Goal: Information Seeking & Learning: Stay updated

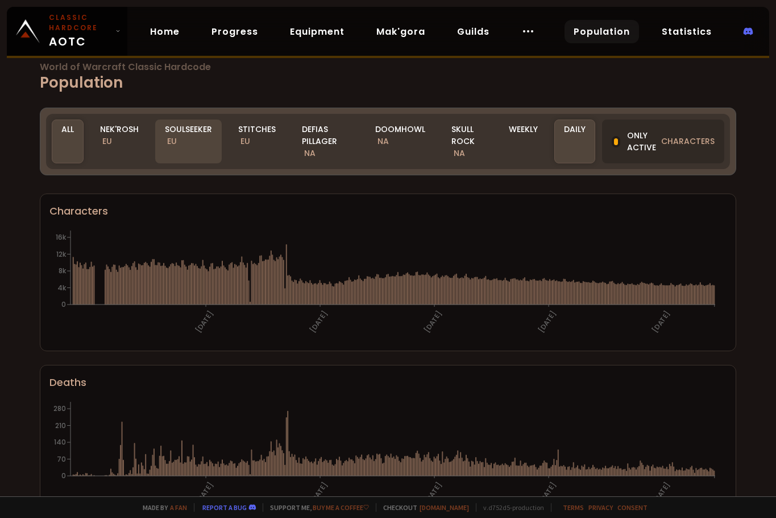
click at [188, 135] on div "Soulseeker EU" at bounding box center [188, 141] width 67 height 44
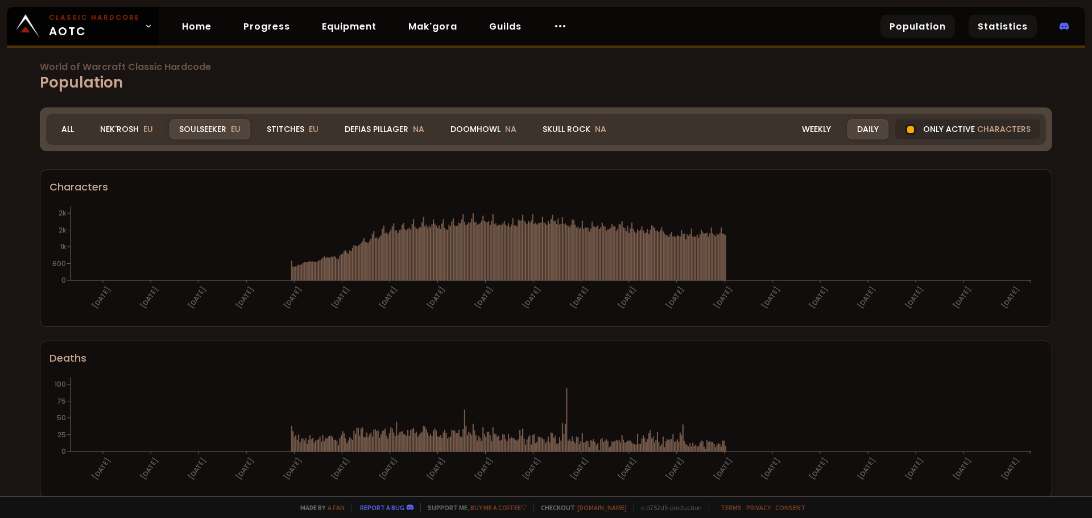
click at [776, 19] on link "Statistics" at bounding box center [1003, 26] width 68 height 23
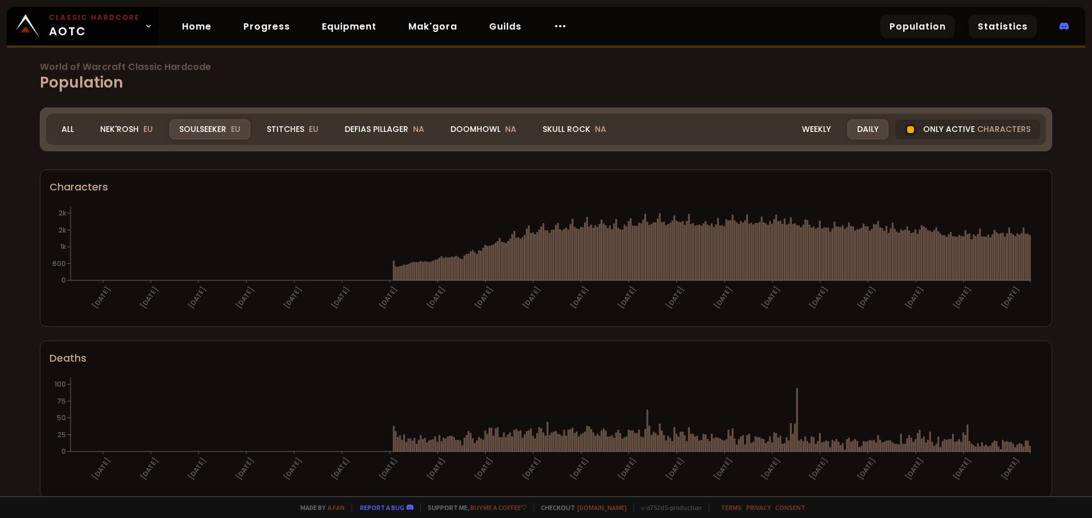
click at [776, 22] on link "Statistics" at bounding box center [1003, 26] width 68 height 23
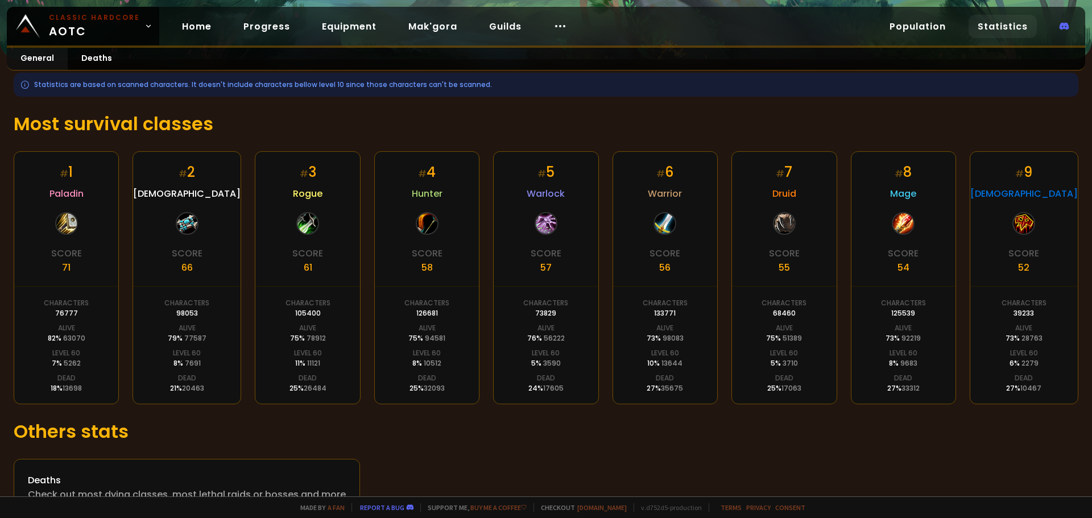
scroll to position [59, 0]
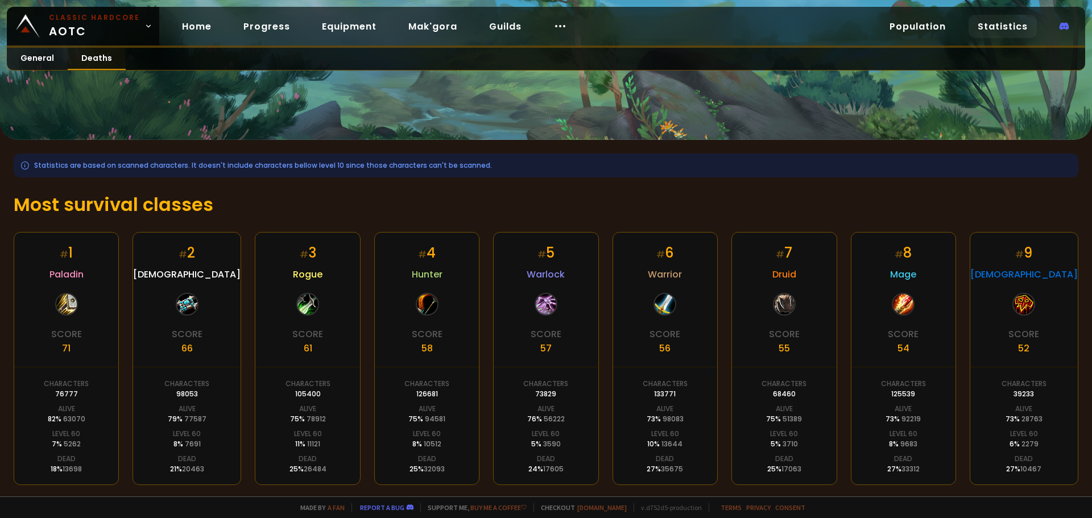
click at [100, 62] on link "Deaths" at bounding box center [97, 59] width 58 height 22
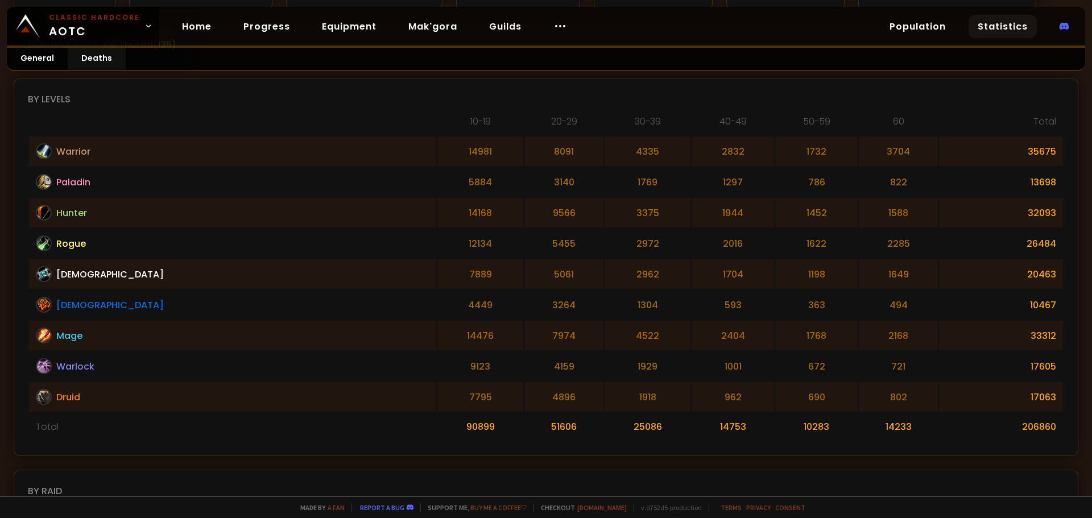
scroll to position [284, 0]
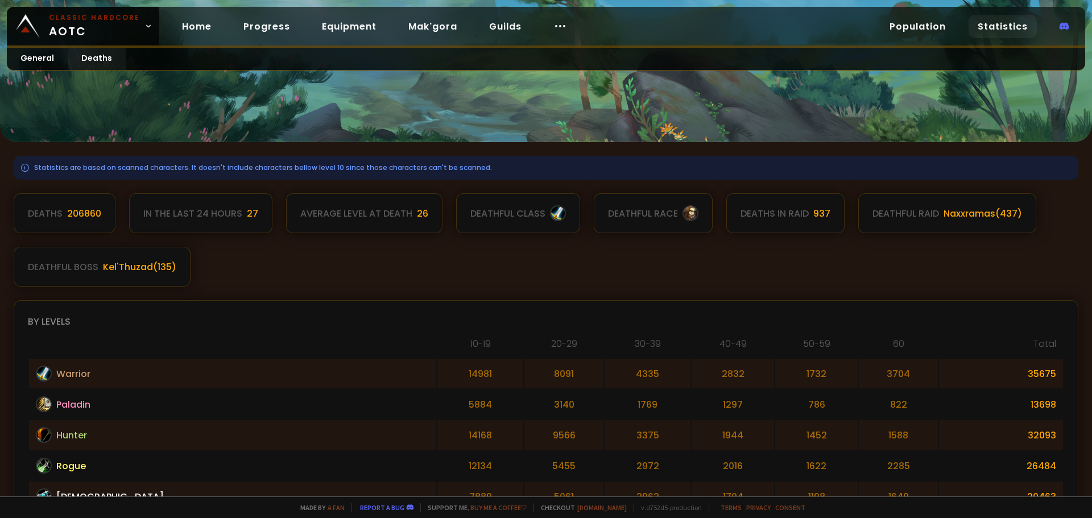
click at [292, 271] on div "Deaths 206860 In the last 24 hours 27 Average level at death 26 deathful class …" at bounding box center [546, 239] width 1065 height 93
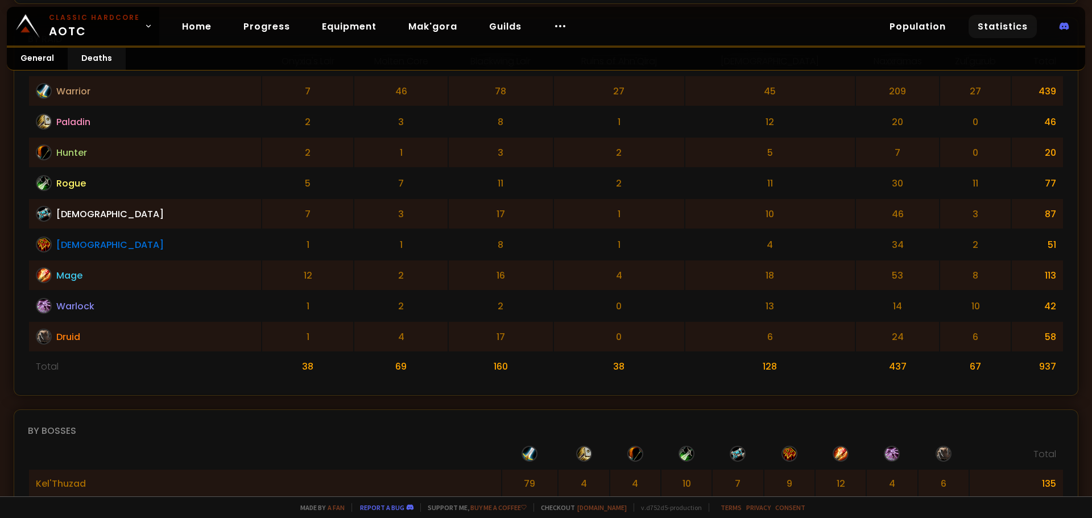
scroll to position [647, 0]
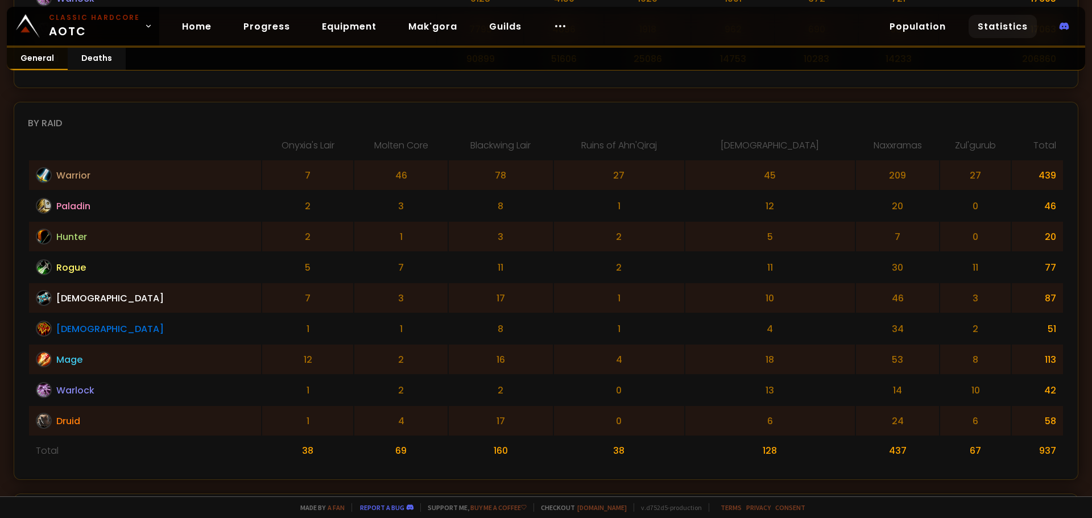
click at [44, 56] on link "General" at bounding box center [37, 59] width 61 height 22
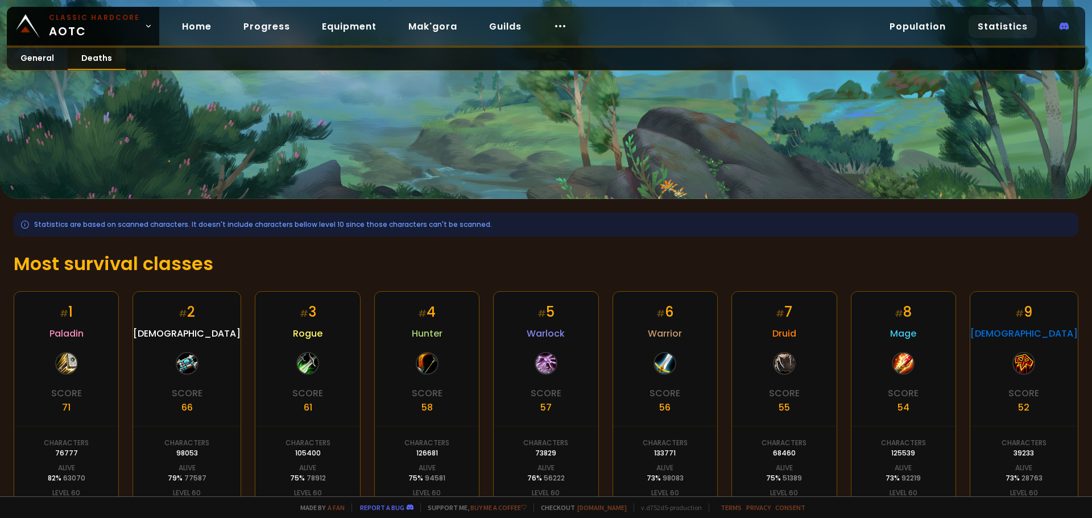
click at [101, 61] on link "Deaths" at bounding box center [97, 59] width 58 height 22
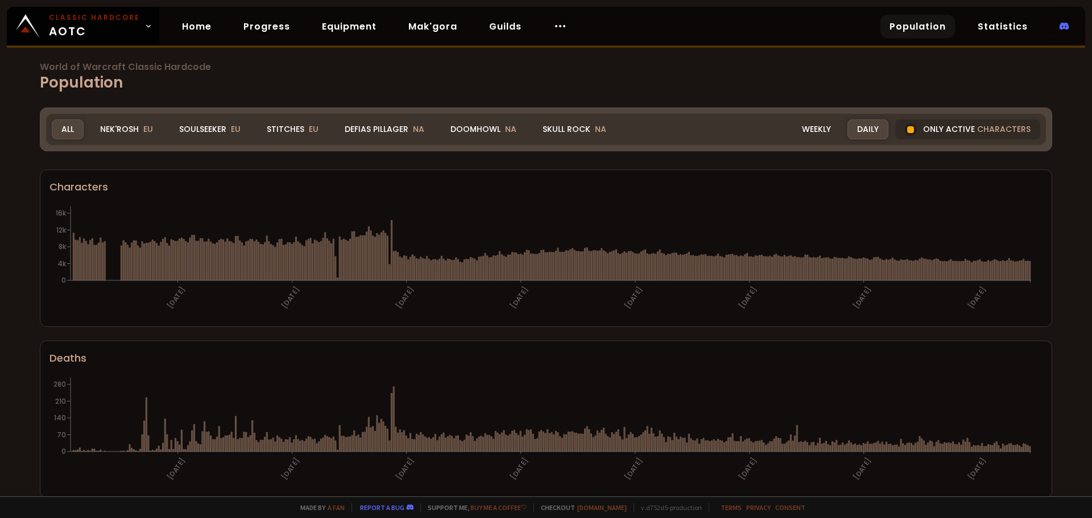
drag, startPoint x: 199, startPoint y: 134, endPoint x: 305, endPoint y: 32, distance: 147.2
click at [198, 134] on div "Soulseeker EU" at bounding box center [209, 129] width 81 height 20
